Goal: Task Accomplishment & Management: Use online tool/utility

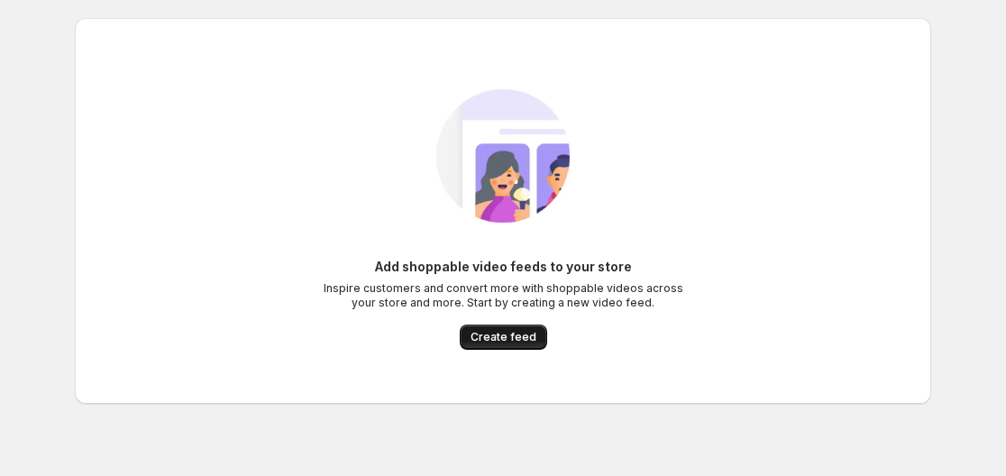
click at [494, 332] on span "Create feed" at bounding box center [504, 337] width 66 height 14
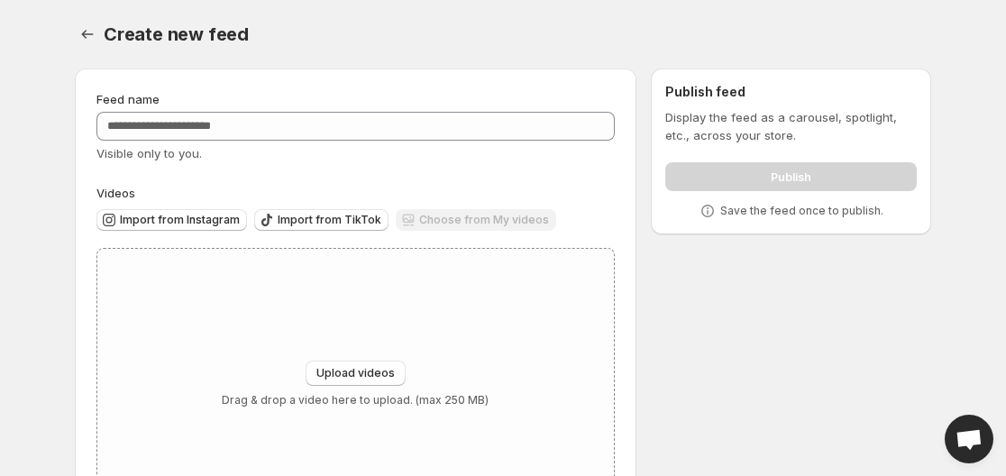
scroll to position [87, 0]
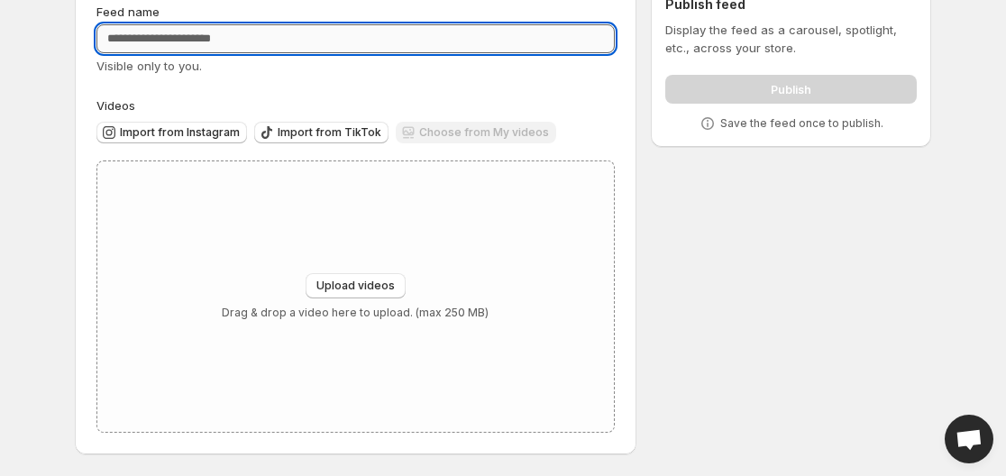
click at [274, 38] on input "Feed name" at bounding box center [355, 38] width 518 height 29
paste input "**********"
type input "**********"
click at [178, 133] on span "Import from Instagram" at bounding box center [180, 132] width 120 height 14
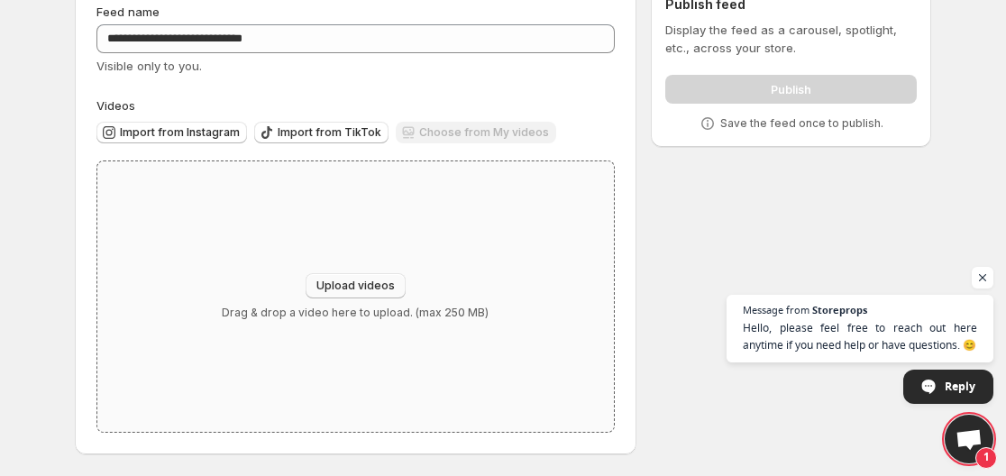
click at [362, 279] on button "Upload videos" at bounding box center [356, 285] width 100 height 25
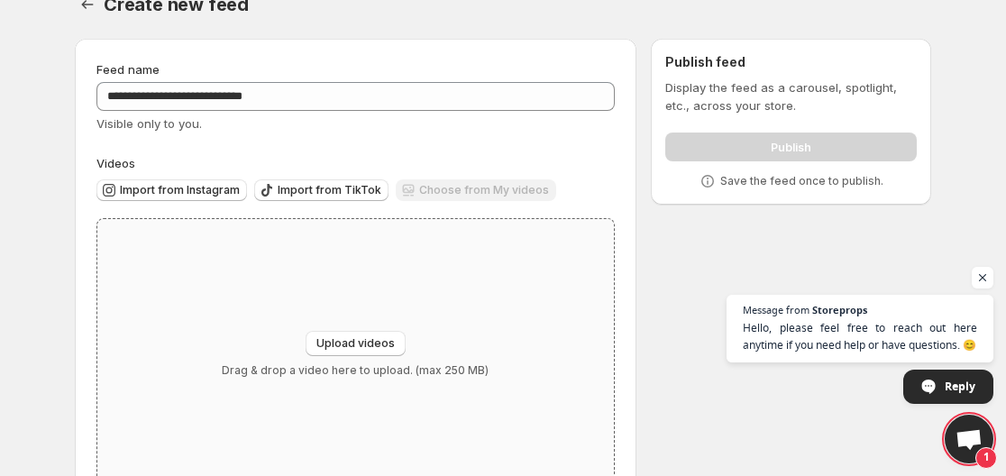
scroll to position [0, 0]
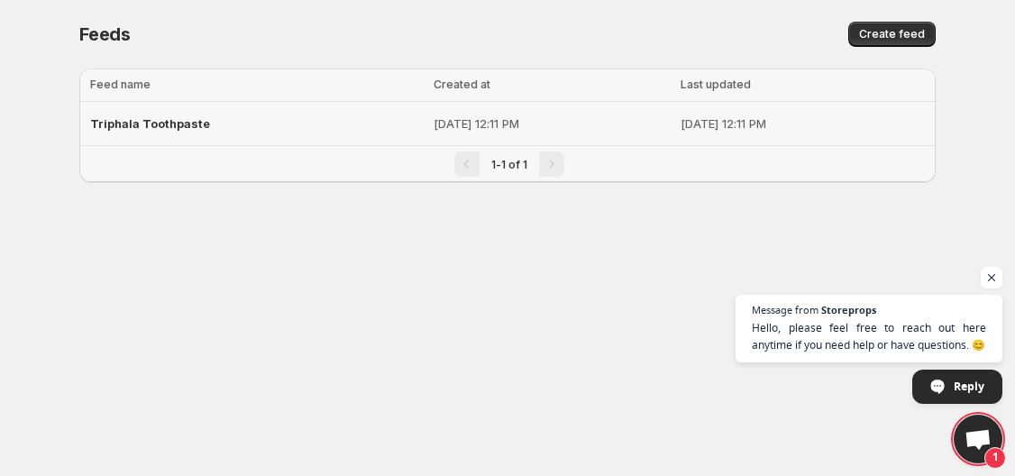
click at [160, 123] on span "Triphala Toothpaste" at bounding box center [150, 123] width 120 height 14
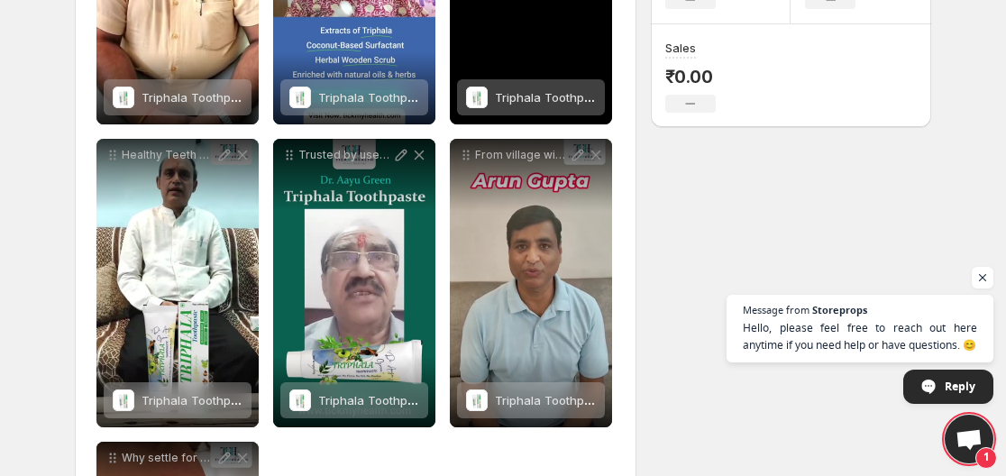
scroll to position [451, 0]
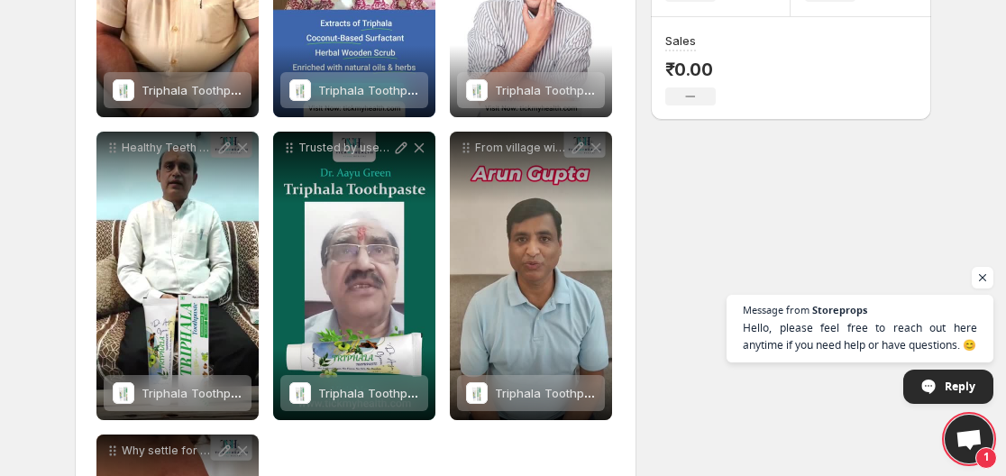
click at [818, 224] on div "**********" at bounding box center [495, 184] width 871 height 1163
click at [988, 279] on span "Open chat" at bounding box center [983, 278] width 23 height 23
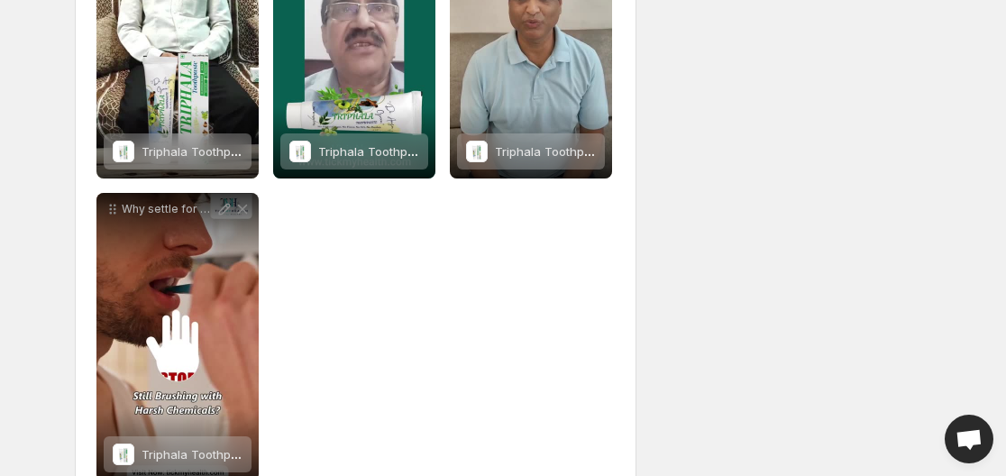
scroll to position [741, 0]
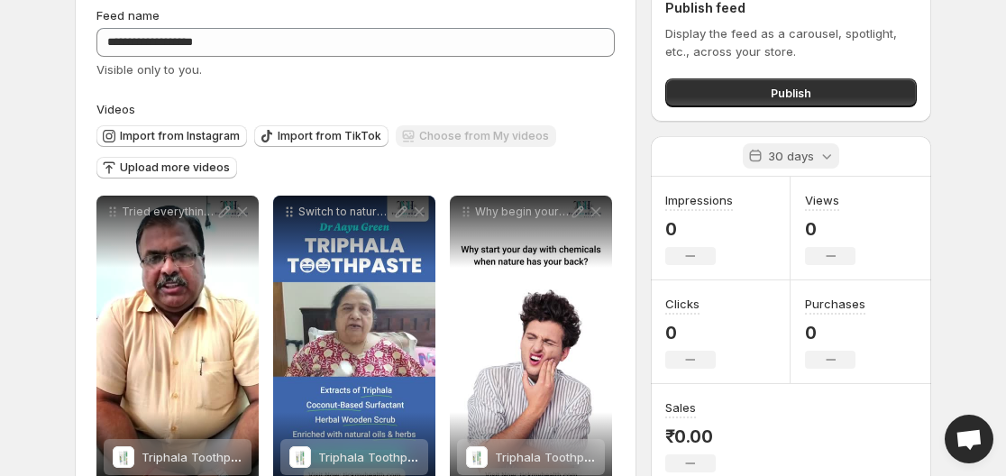
scroll to position [20, 0]
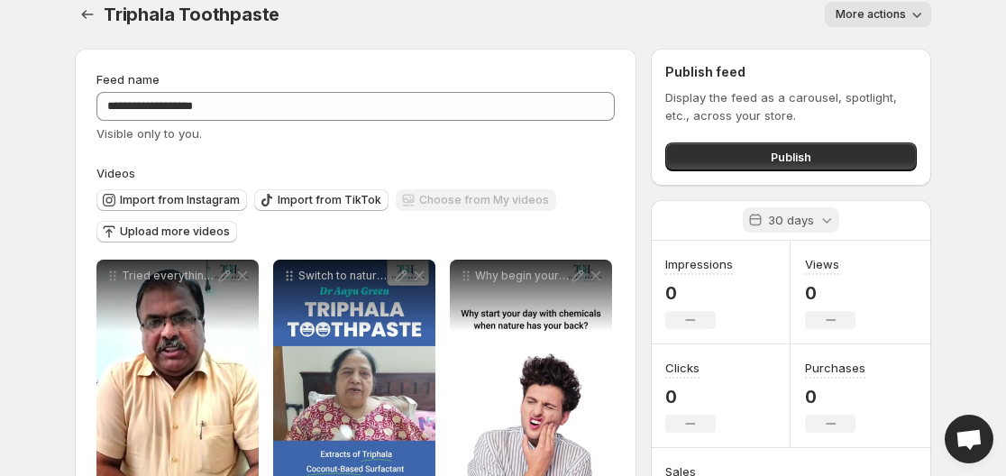
click at [827, 222] on icon at bounding box center [826, 220] width 9 height 5
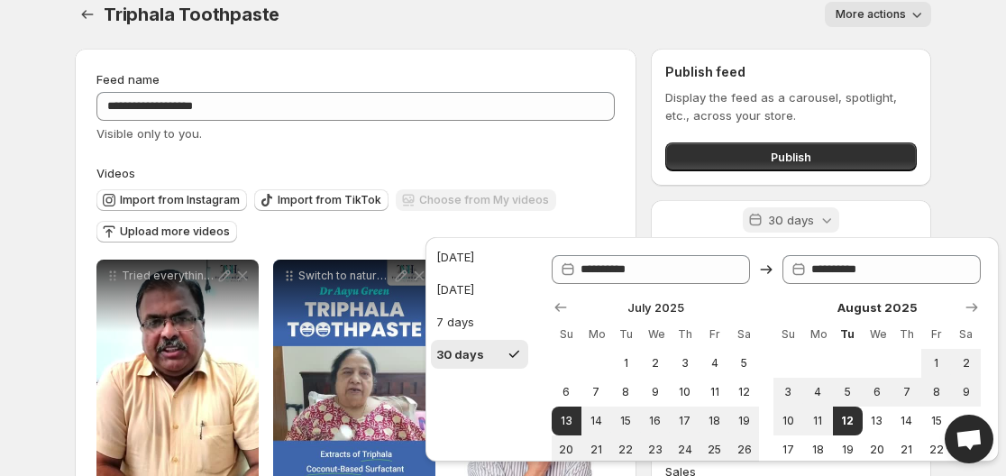
click at [825, 214] on icon at bounding box center [827, 220] width 18 height 18
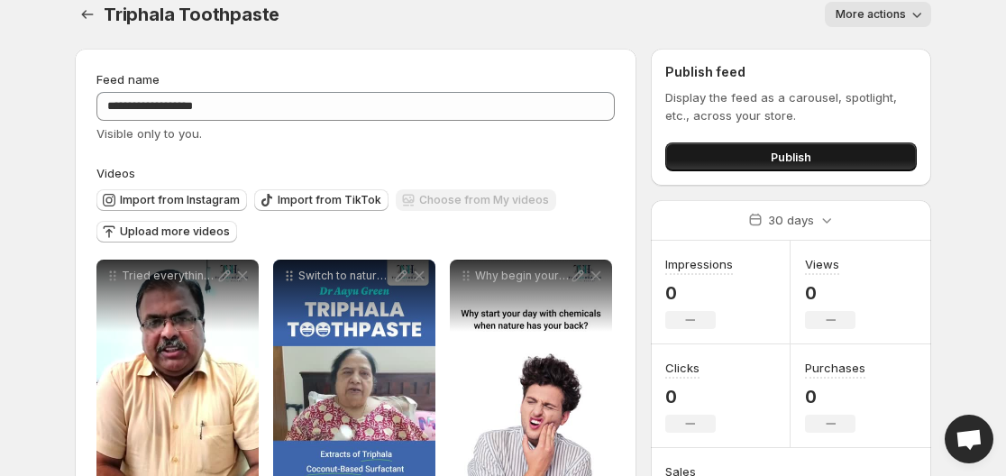
click at [778, 154] on span "Publish" at bounding box center [791, 157] width 41 height 18
click at [809, 160] on span "Publish" at bounding box center [791, 157] width 41 height 18
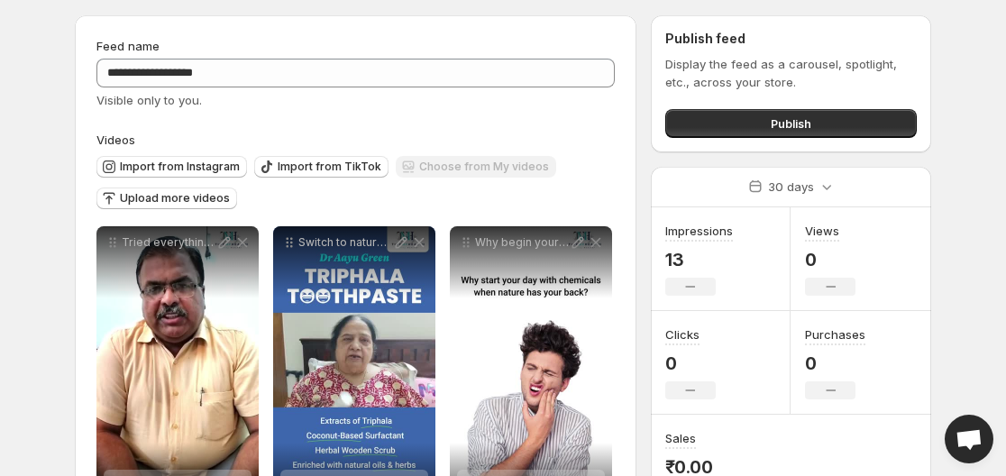
scroll to position [110, 0]
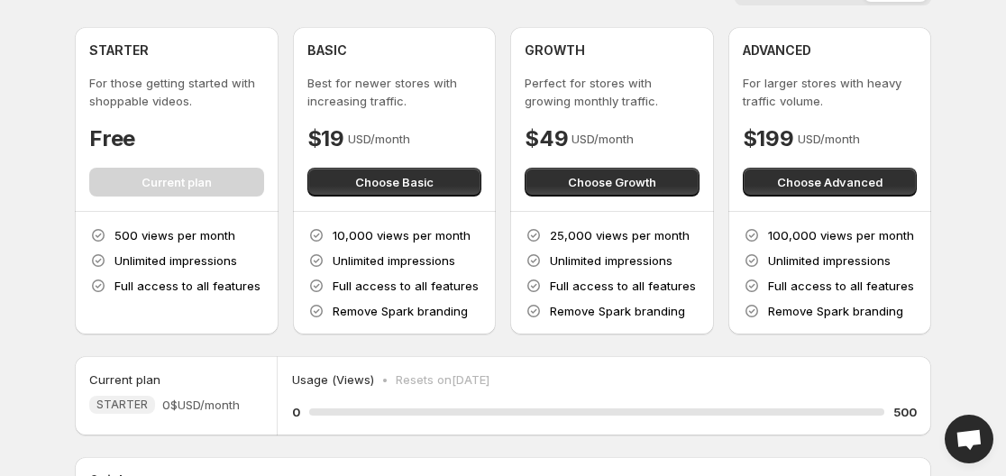
scroll to position [13, 0]
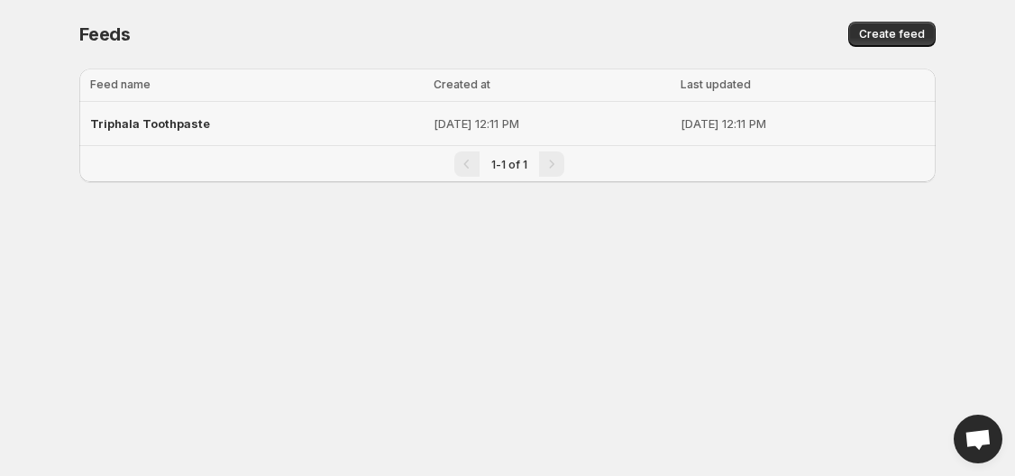
click at [167, 126] on span "Triphala Toothpaste" at bounding box center [150, 123] width 120 height 14
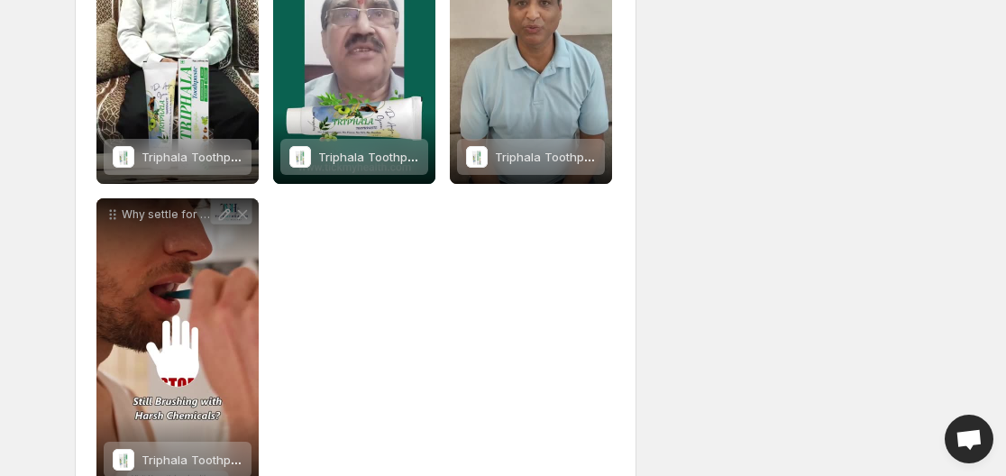
scroll to position [741, 0]
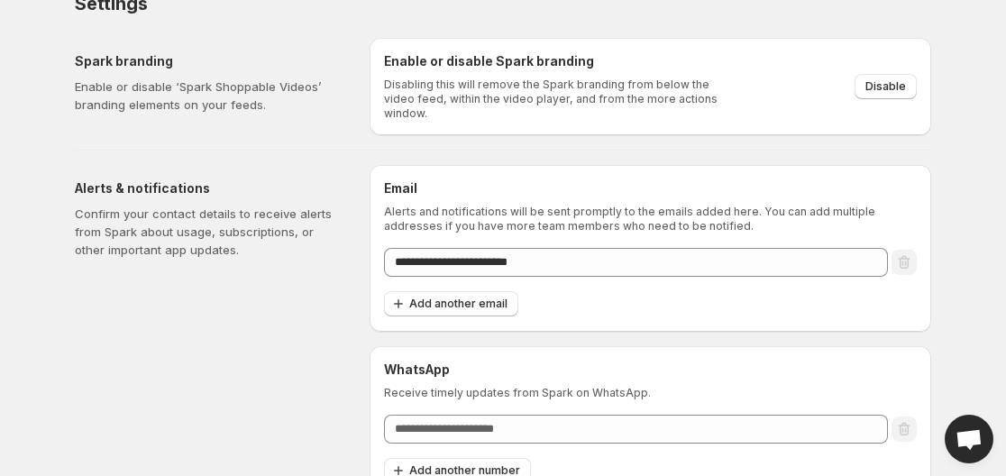
scroll to position [46, 0]
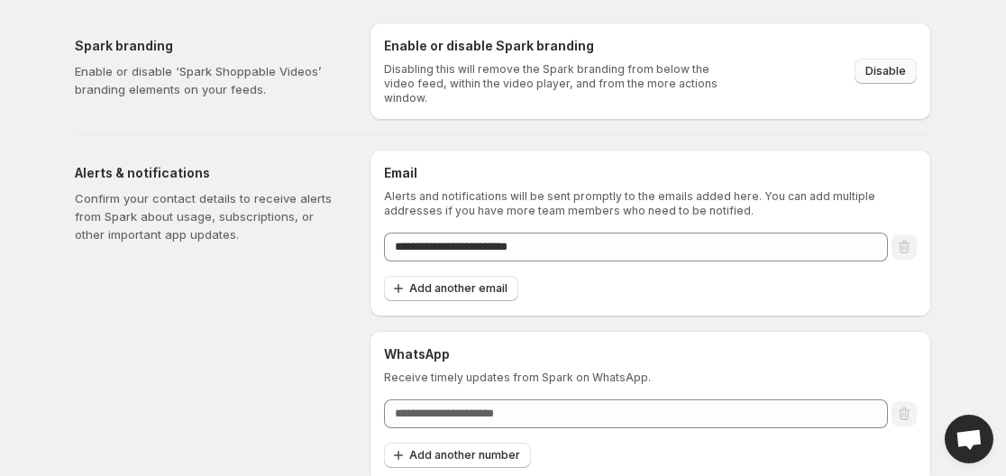
click at [891, 65] on span "Disable" at bounding box center [885, 71] width 41 height 14
click at [887, 69] on span "Disable" at bounding box center [885, 71] width 41 height 14
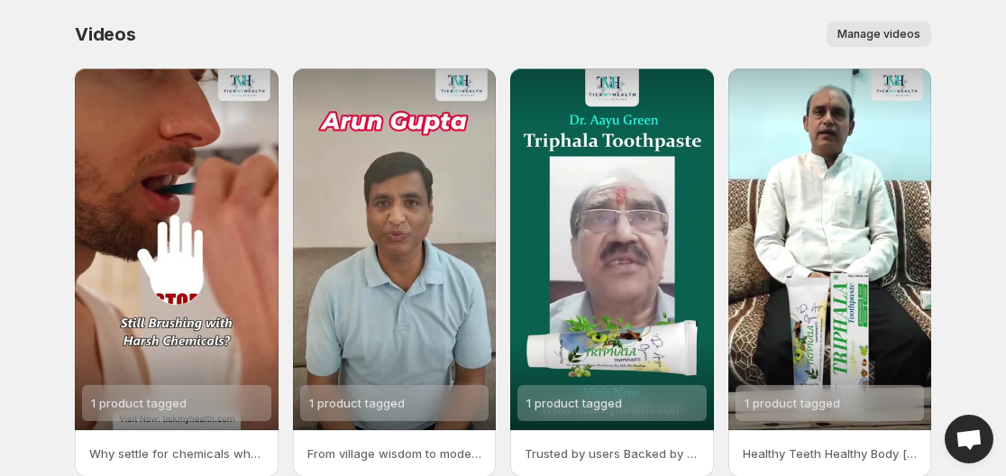
click at [495, 14] on div "Videos. This page is ready Videos Manage videos More actions Manage videos" at bounding box center [503, 34] width 856 height 69
